Goal: Check status

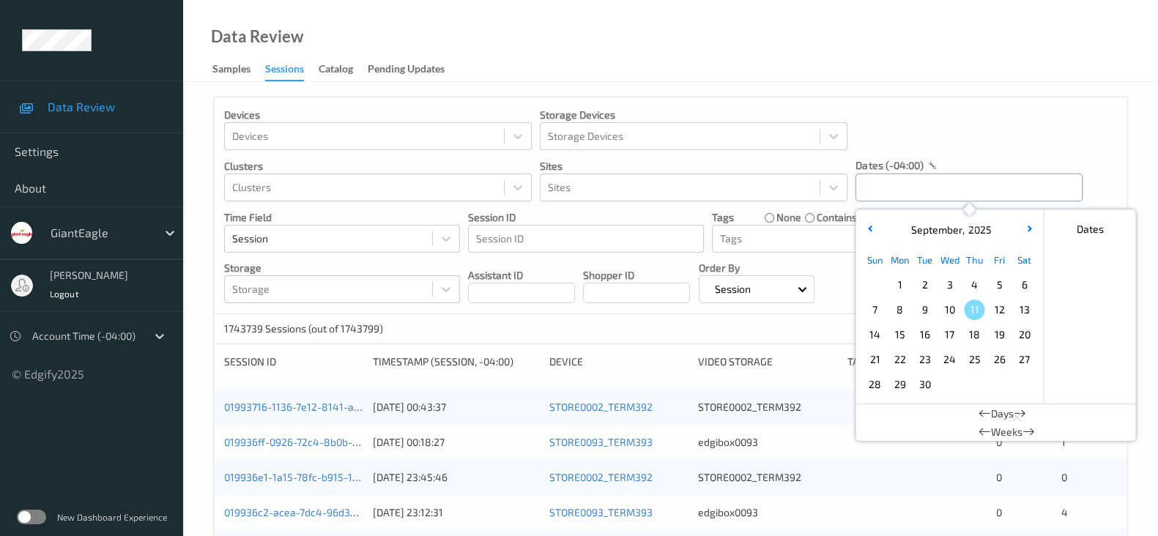
click at [924, 183] on input "text" at bounding box center [968, 188] width 227 height 28
click at [945, 306] on span "10" at bounding box center [949, 310] width 21 height 21
click at [946, 306] on span "10" at bounding box center [949, 310] width 21 height 21
type input "[DATE] 00:00 -> [DATE] 23:59"
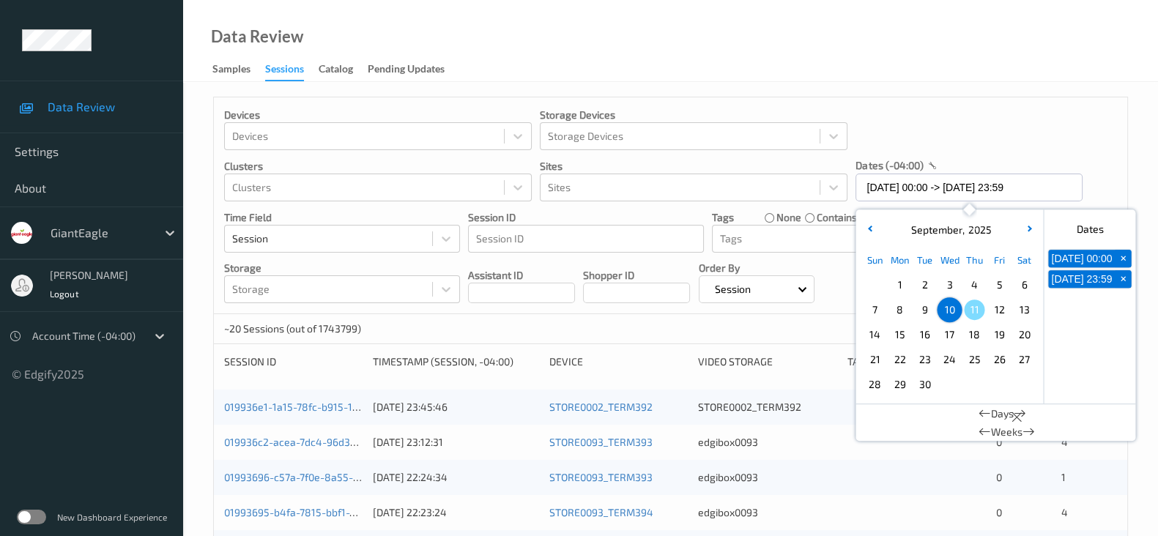
click at [1025, 39] on div "Data Review Samples Sessions Catalog Pending Updates" at bounding box center [670, 41] width 975 height 82
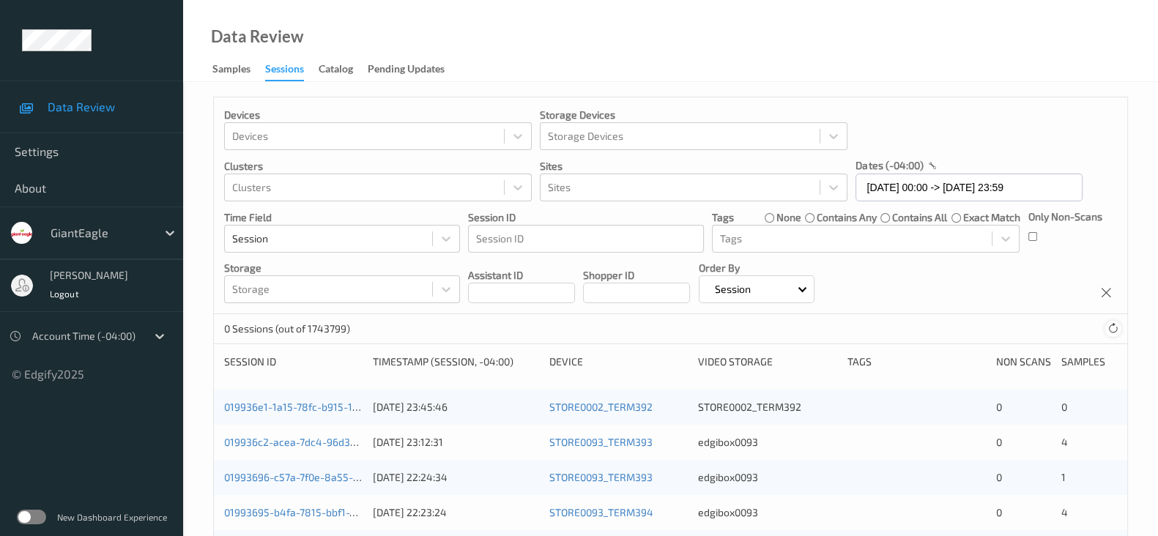
click at [1111, 332] on icon at bounding box center [1112, 328] width 11 height 11
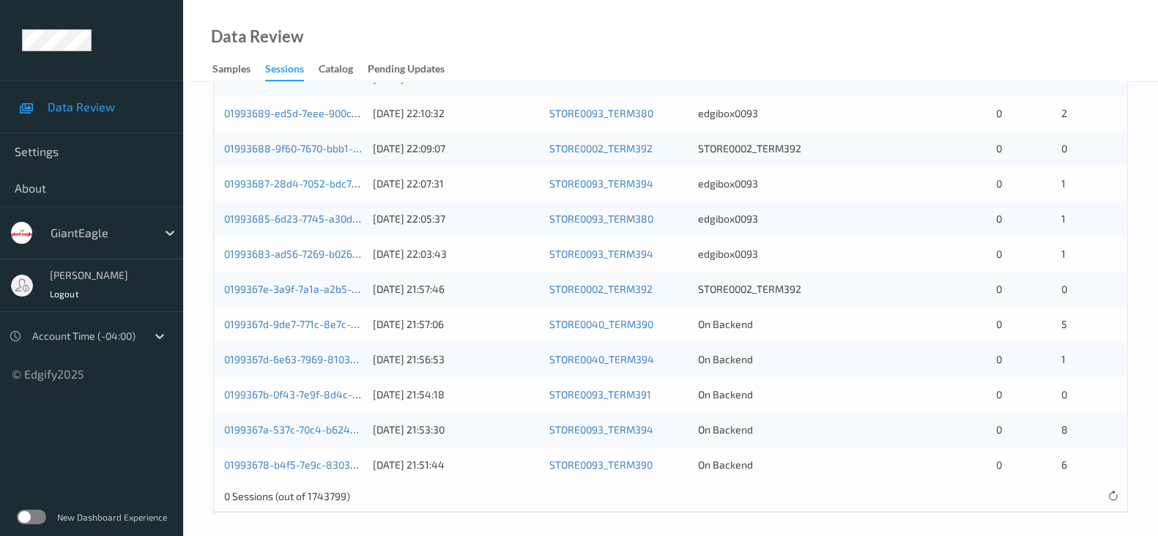
scroll to position [614, 0]
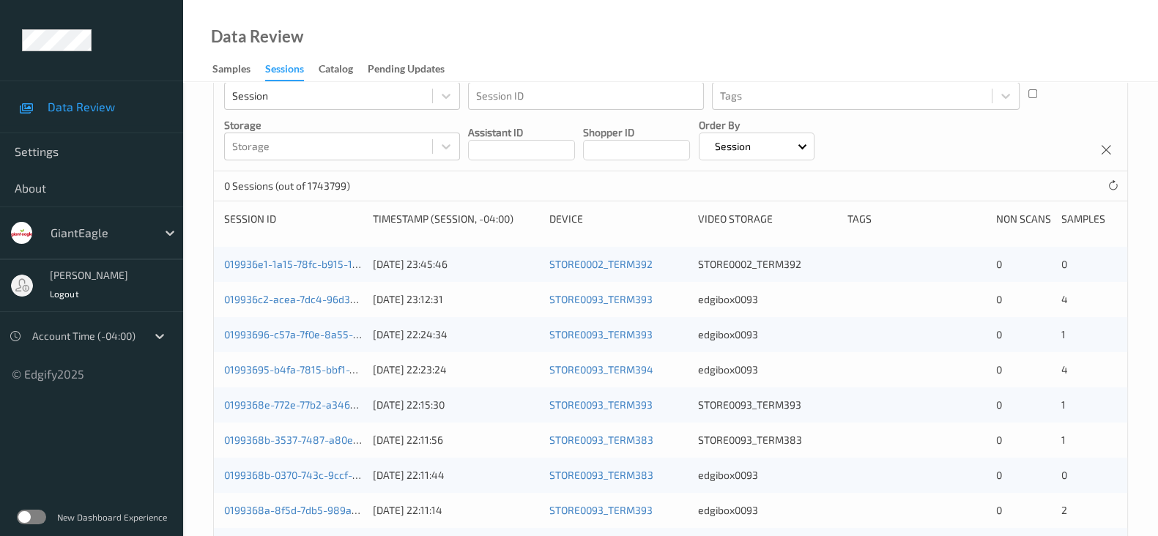
scroll to position [0, 0]
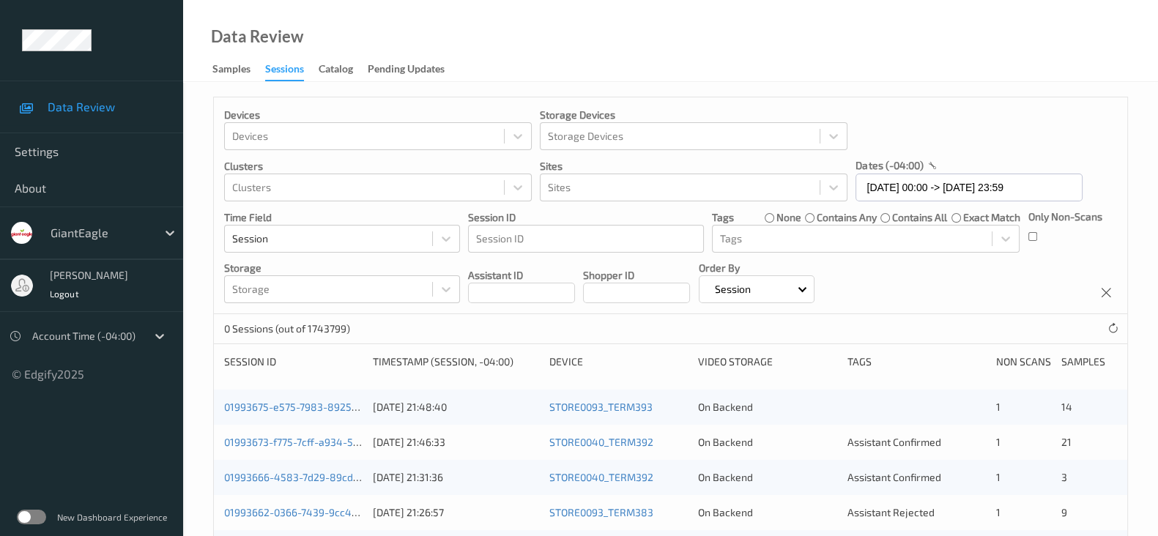
click at [986, 108] on div "Devices Devices Storage Devices Storage Devices Clusters Clusters Sites Sites d…" at bounding box center [670, 205] width 913 height 217
click at [114, 324] on div "Account Time (-04:00)" at bounding box center [86, 335] width 122 height 23
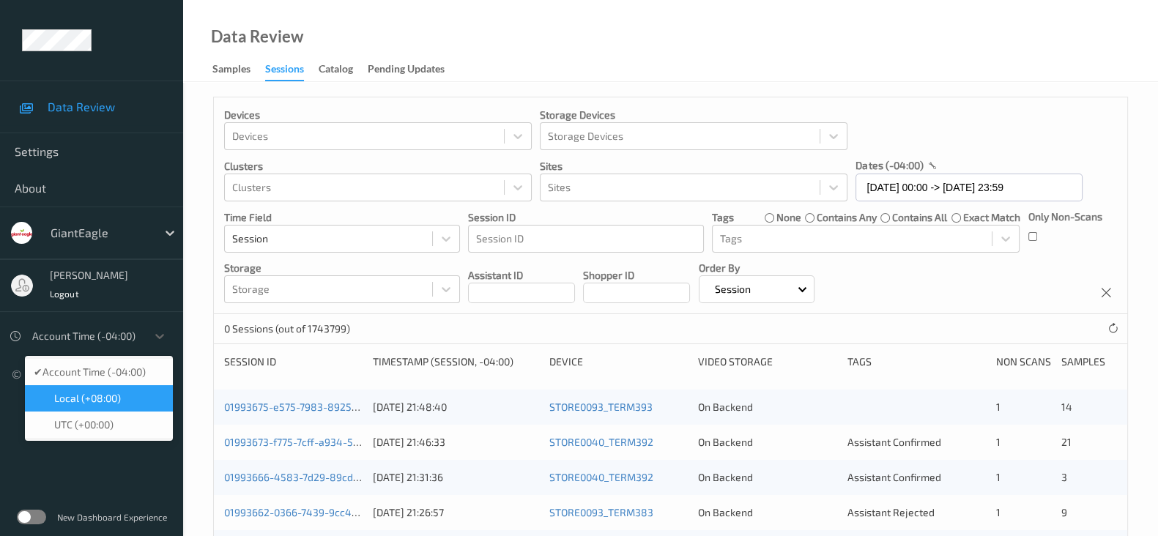
click at [926, 9] on div "Data Review Samples Sessions Catalog Pending Updates" at bounding box center [670, 41] width 975 height 82
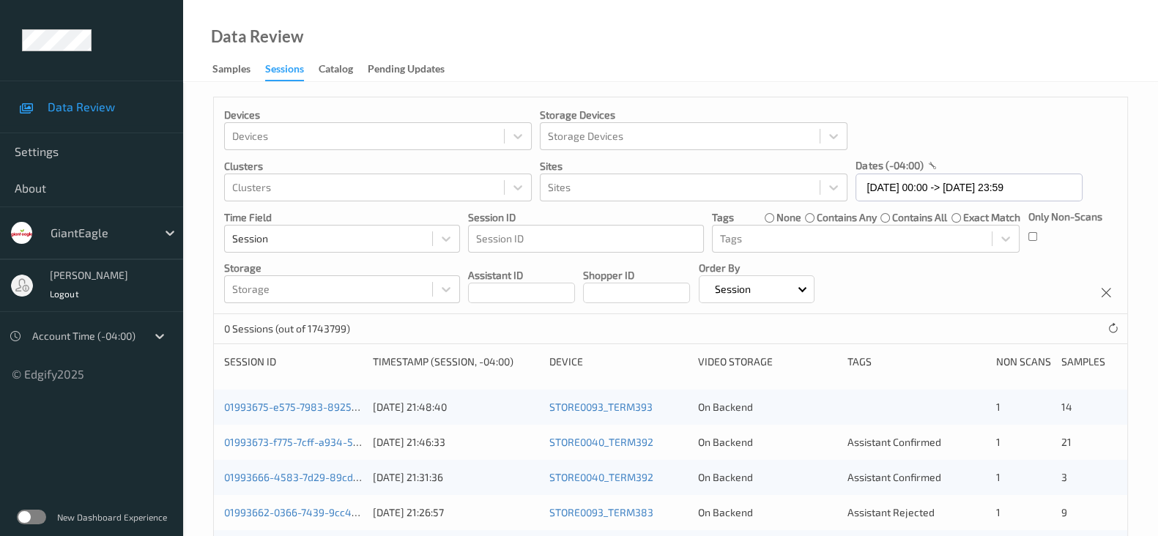
click at [1073, 309] on div "Devices Devices Storage Devices Storage Devices Clusters Clusters Sites Sites d…" at bounding box center [670, 205] width 913 height 217
